Goal: Information Seeking & Learning: Learn about a topic

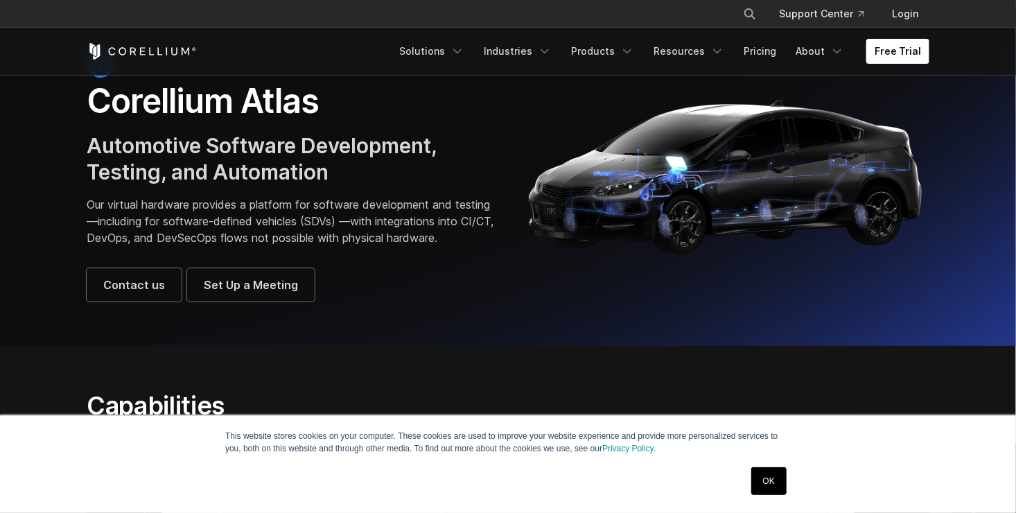
click at [769, 481] on link "OK" at bounding box center [769, 481] width 35 height 28
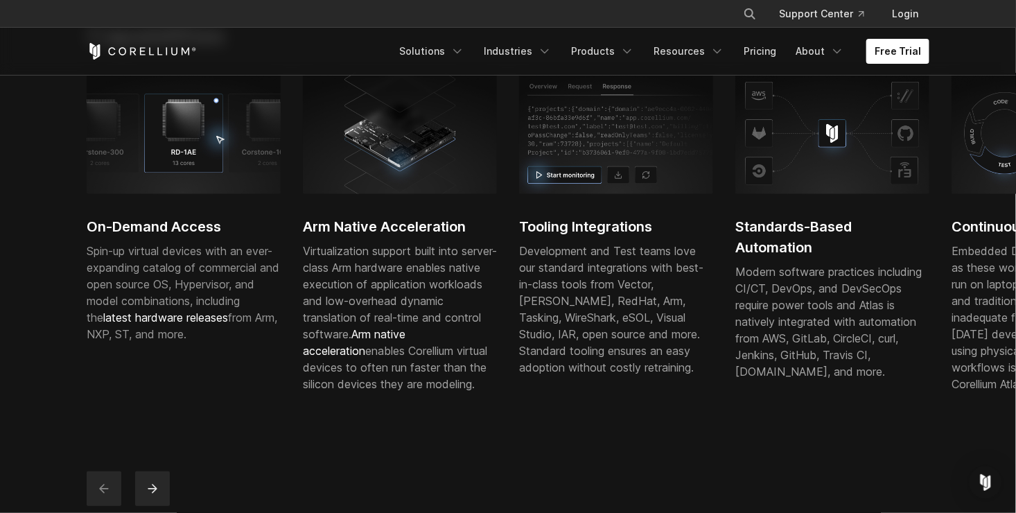
scroll to position [416, 0]
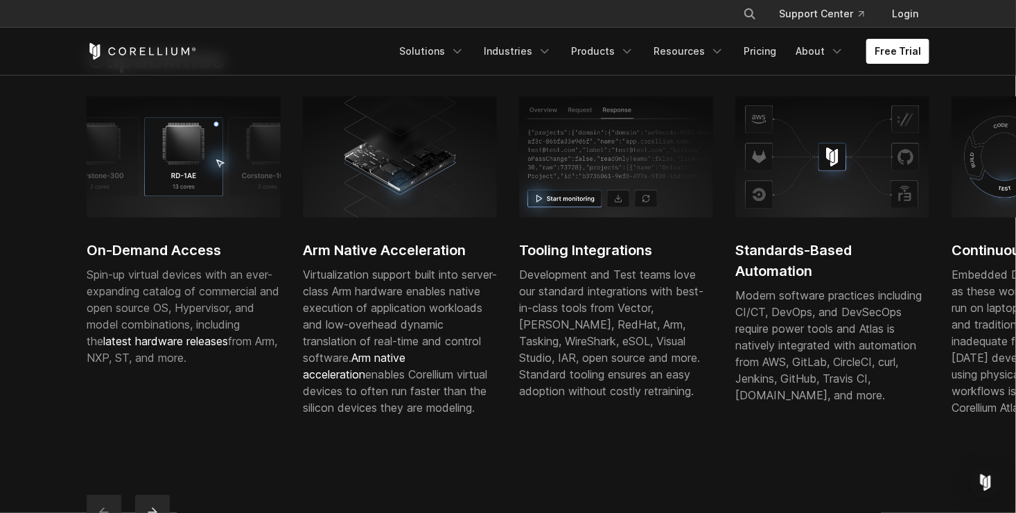
click at [204, 348] on span "latest hardware releases" at bounding box center [165, 341] width 125 height 14
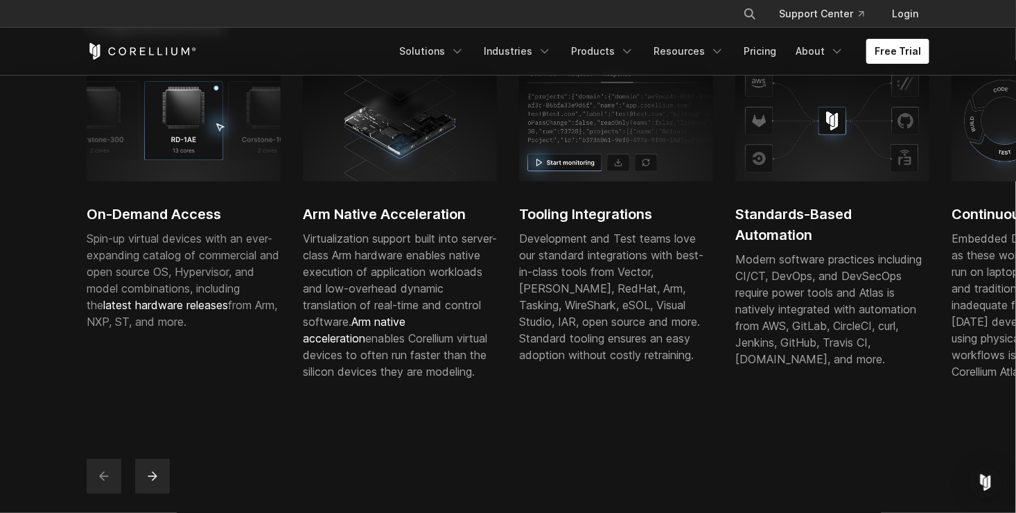
scroll to position [485, 0]
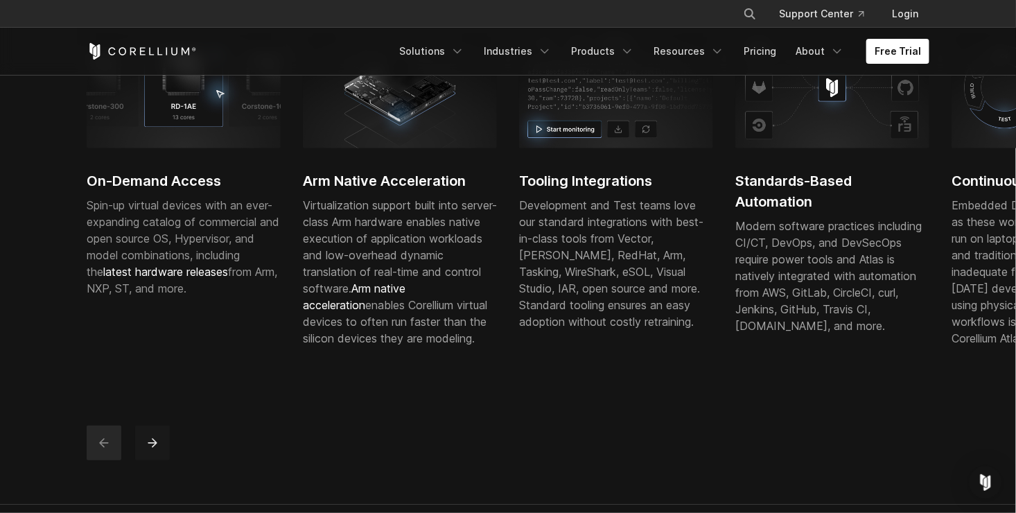
click at [162, 451] on button "next" at bounding box center [152, 443] width 35 height 35
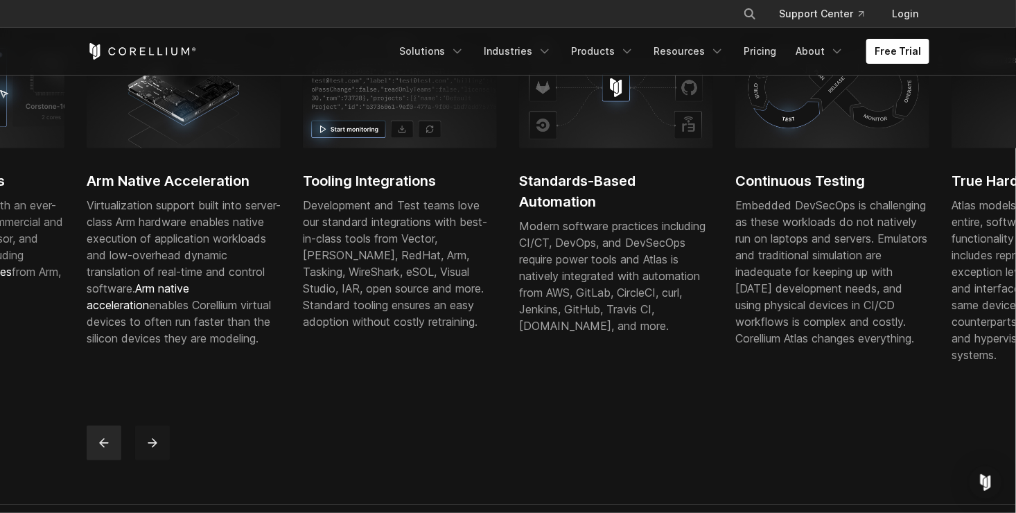
click at [162, 460] on button "next" at bounding box center [152, 443] width 35 height 35
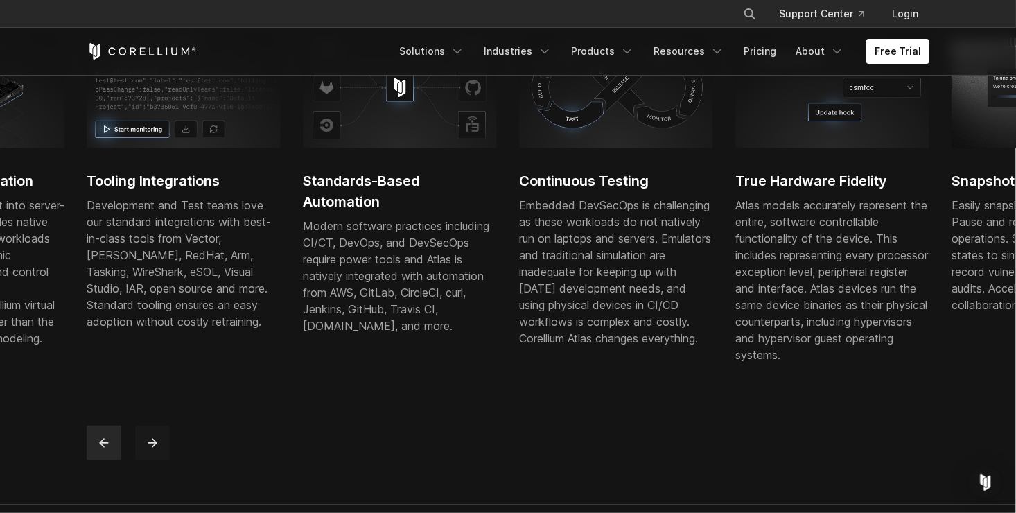
click at [164, 458] on button "next" at bounding box center [152, 443] width 35 height 35
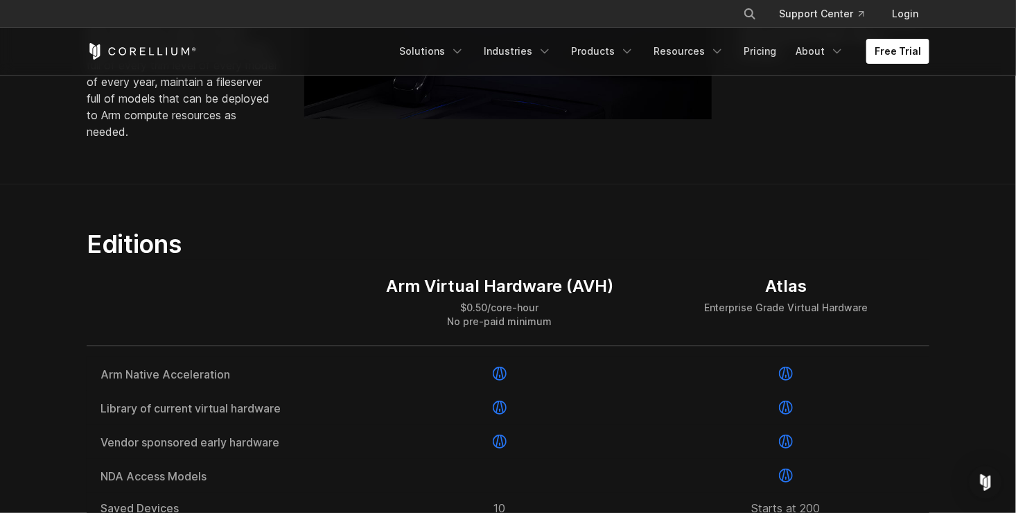
scroll to position [1525, 0]
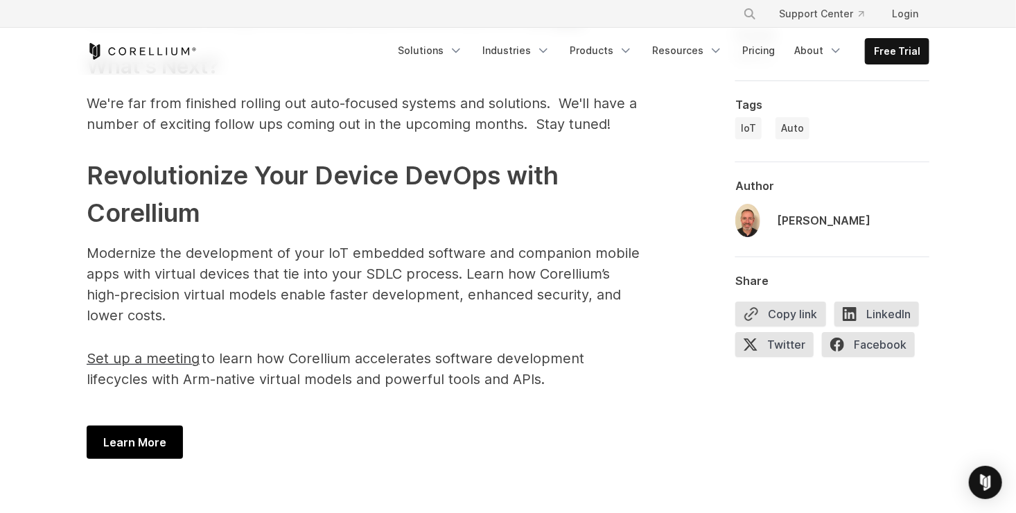
scroll to position [2357, 0]
